Goal: Find contact information: Find contact information

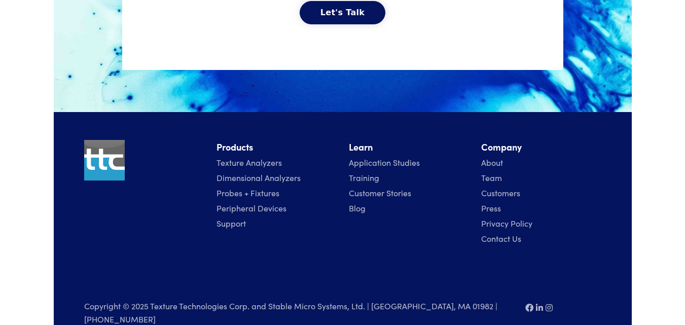
scroll to position [2422, 0]
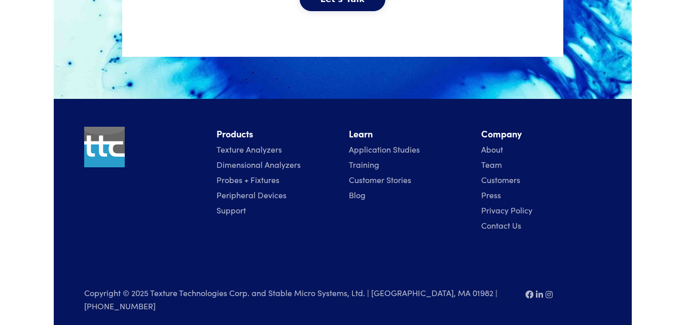
click at [371, 254] on div "Copyright © 2025 Texture Technologies Corp. and Stable Micro Systems, Ltd. | Ha…" at bounding box center [343, 281] width 530 height 80
click at [491, 222] on link "Contact Us" at bounding box center [501, 225] width 40 height 11
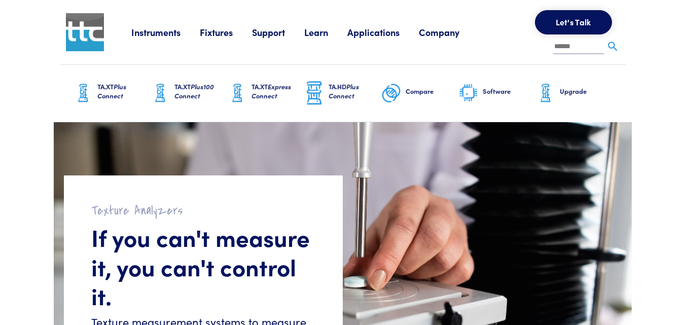
drag, startPoint x: 644, startPoint y: 20, endPoint x: 638, endPoint y: 22, distance: 6.8
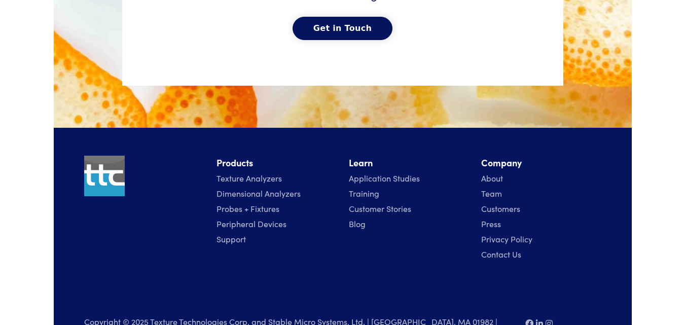
click at [497, 249] on link "Contact Us" at bounding box center [501, 254] width 40 height 11
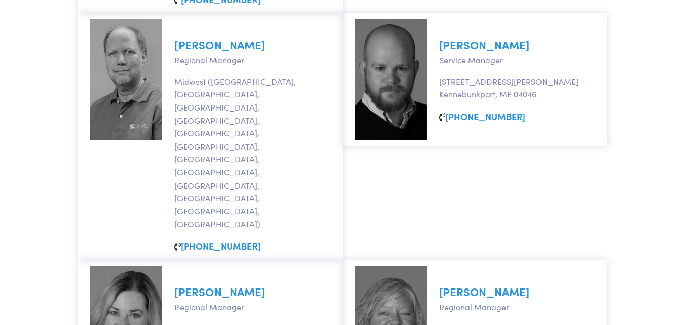
scroll to position [766, 0]
